Goal: Navigation & Orientation: Find specific page/section

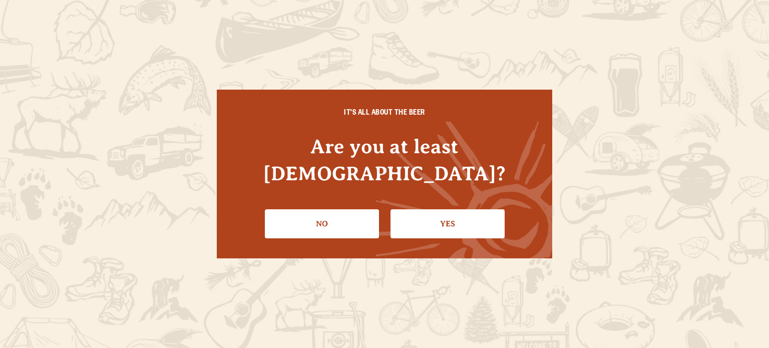
click at [448, 209] on link "Yes" at bounding box center [448, 223] width 114 height 29
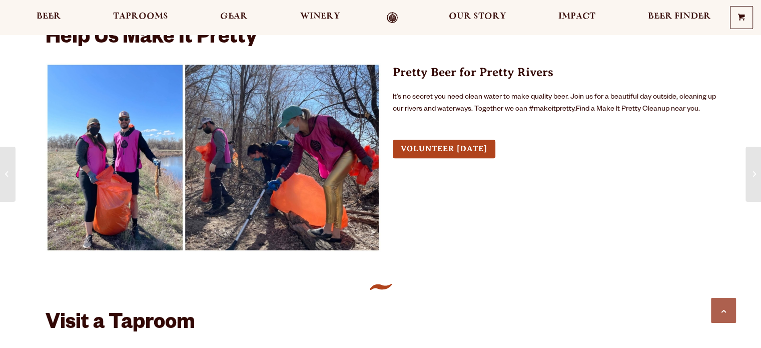
scroll to position [851, 0]
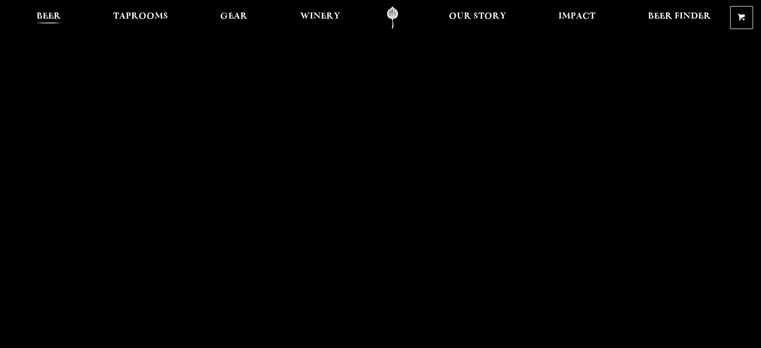
click at [42, 16] on span "Beer" at bounding box center [49, 17] width 25 height 8
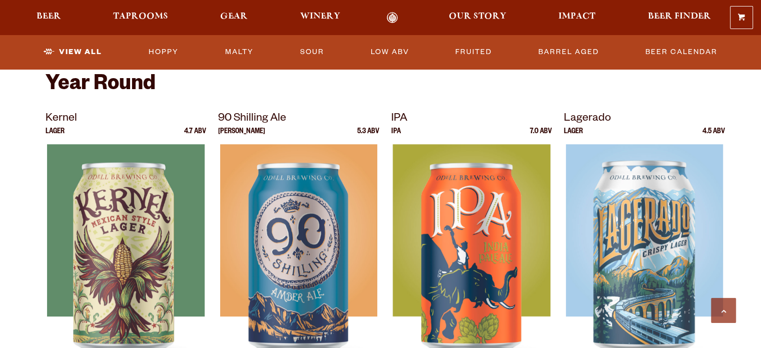
scroll to position [401, 0]
